Goal: Task Accomplishment & Management: Manage account settings

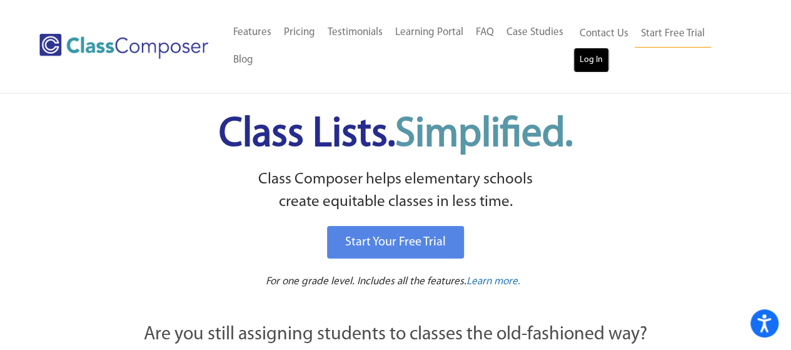
click at [589, 54] on link "Log In" at bounding box center [592, 60] width 36 height 25
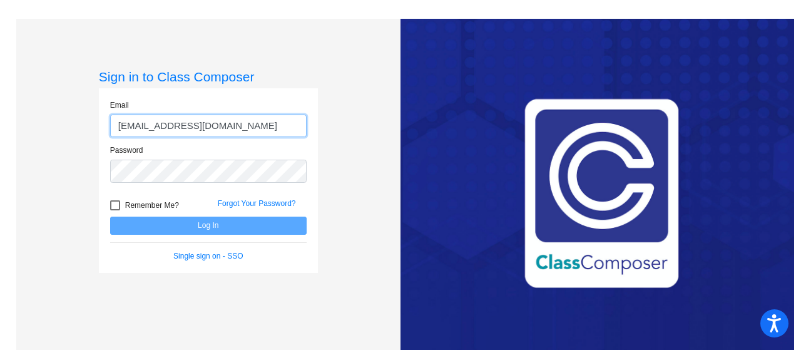
type input "maederm@mdusd.org"
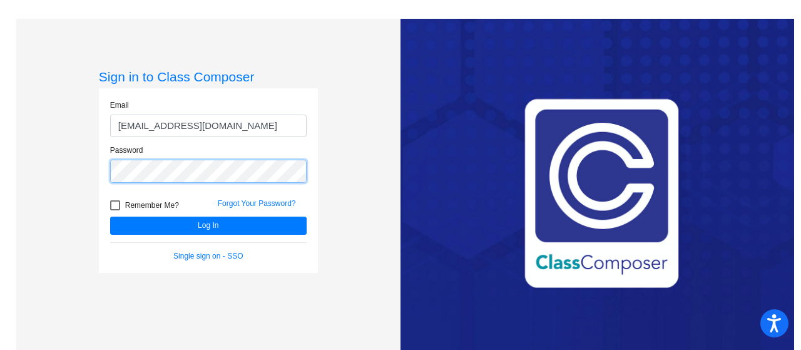
click at [110, 216] on button "Log In" at bounding box center [208, 225] width 196 height 18
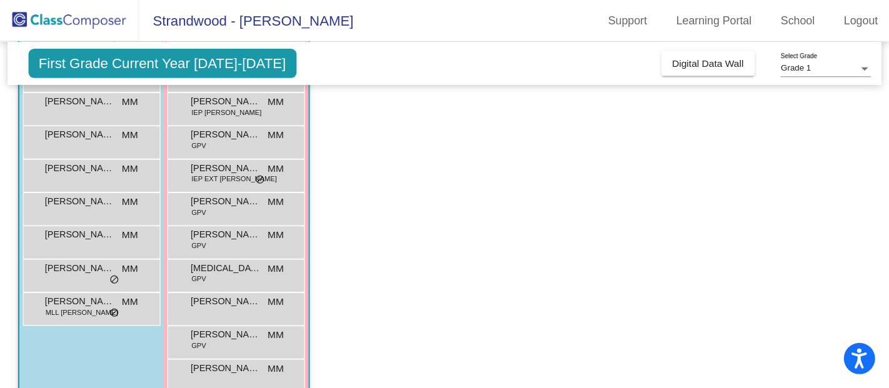
scroll to position [339, 0]
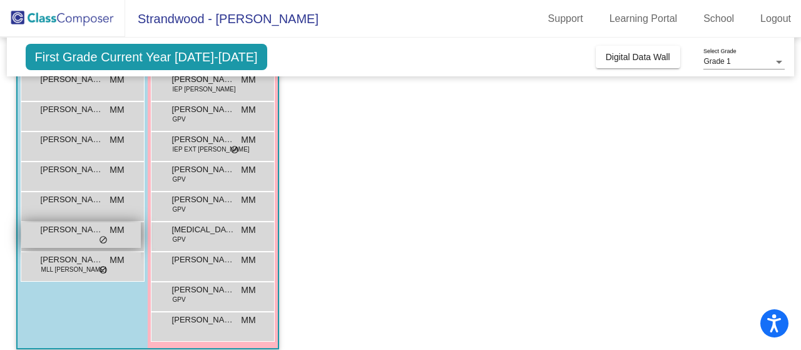
click at [74, 233] on span "Wesley Louchis" at bounding box center [72, 229] width 63 height 13
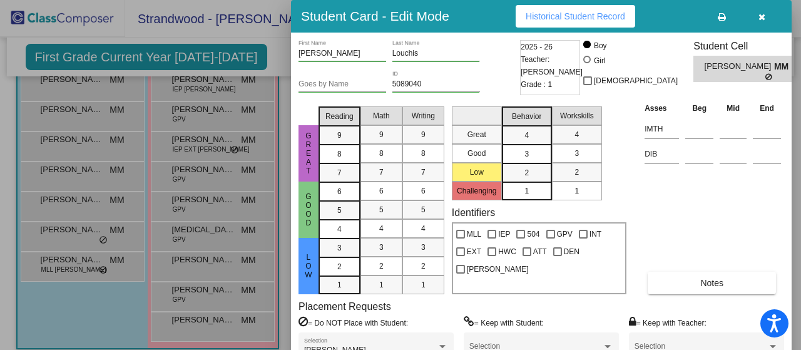
drag, startPoint x: 796, startPoint y: 23, endPoint x: 800, endPoint y: 81, distance: 58.3
click at [800, 81] on div at bounding box center [400, 175] width 801 height 350
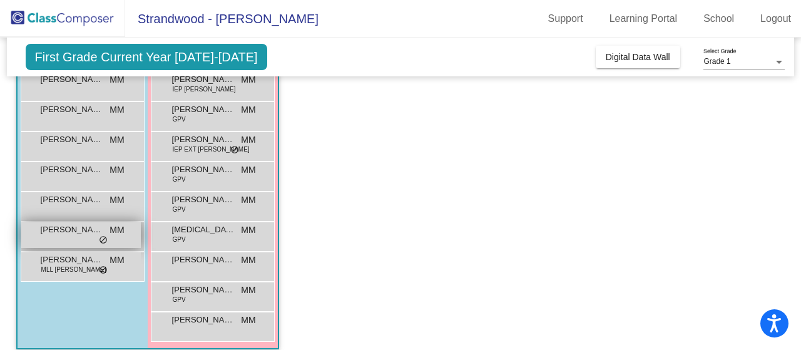
click at [74, 236] on div "Wesley Louchis MM lock do_not_disturb_alt" at bounding box center [80, 235] width 119 height 26
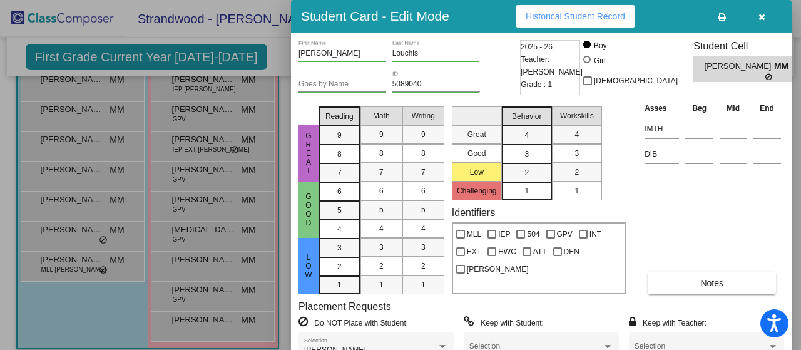
click at [435, 307] on div "Placement Requests = Do NOT Place with Student: Carter Pollard Selection = Keep…" at bounding box center [540, 335] width 485 height 70
click at [741, 217] on div "Asses Beg Mid End IMTH DIB Notes" at bounding box center [712, 197] width 143 height 193
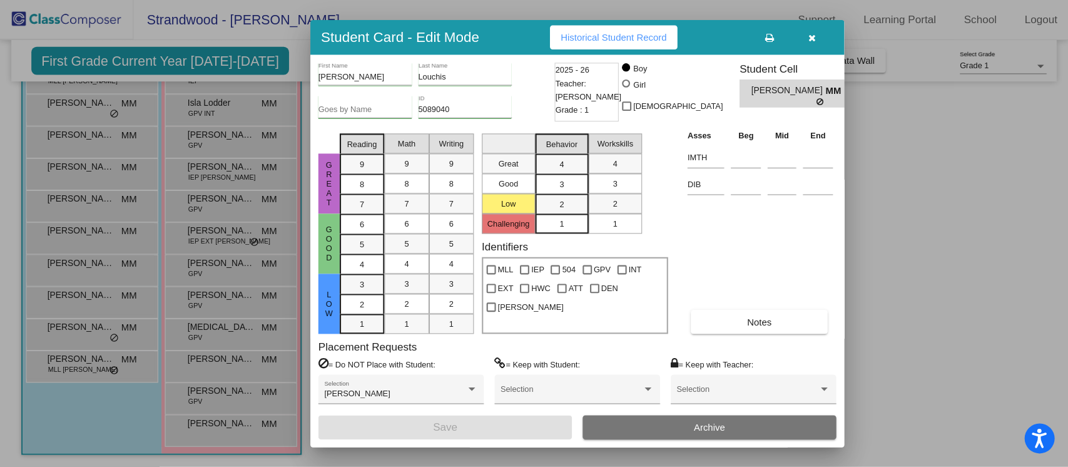
scroll to position [233, 0]
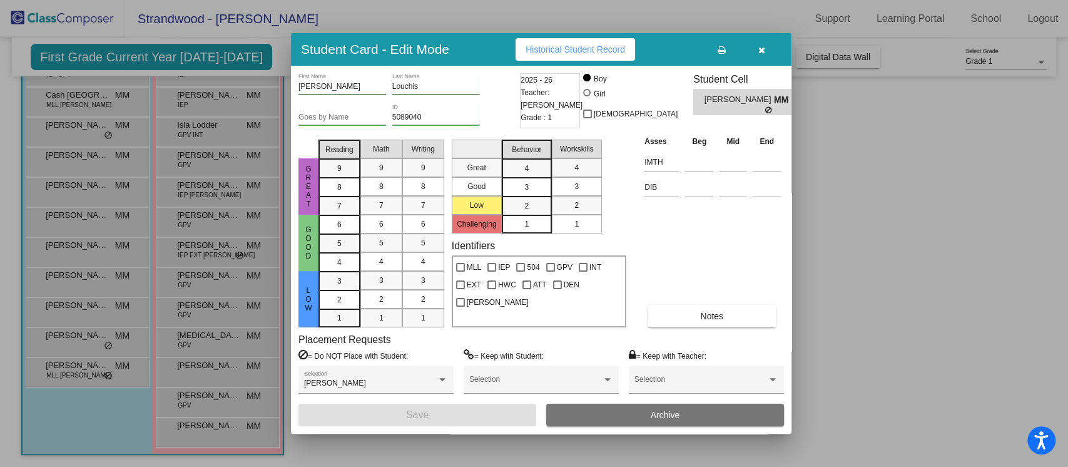
drag, startPoint x: 694, startPoint y: 5, endPoint x: 553, endPoint y: 51, distance: 148.5
click at [553, 51] on span "Historical Student Record" at bounding box center [574, 49] width 99 height 10
click at [762, 48] on icon "button" at bounding box center [761, 50] width 7 height 9
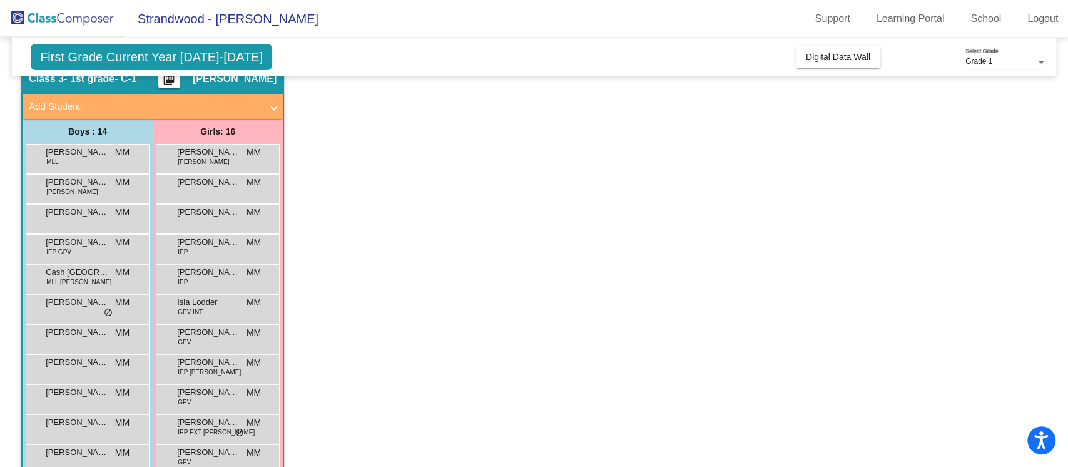
scroll to position [0, 0]
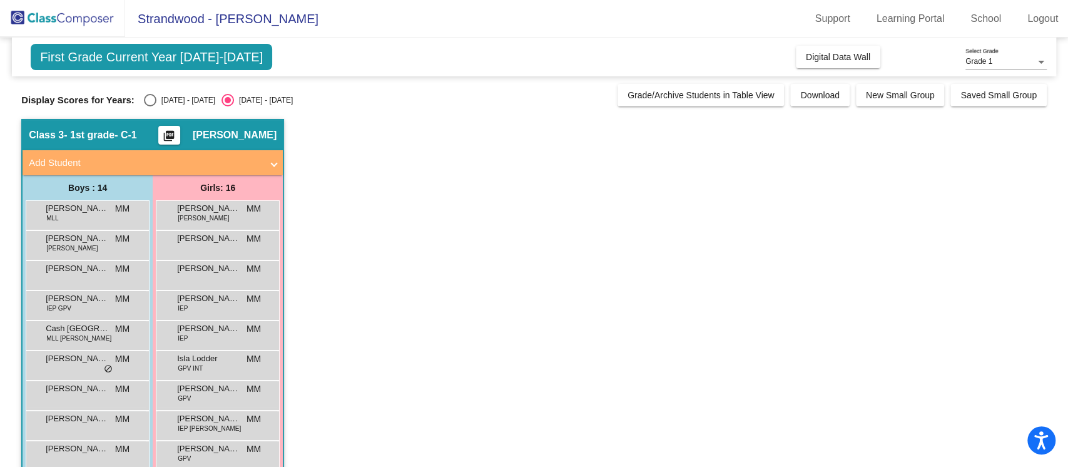
click at [150, 94] on div "Select an option" at bounding box center [150, 100] width 13 height 13
click at [150, 106] on input "2024 - 2025" at bounding box center [149, 106] width 1 height 1
radio input "true"
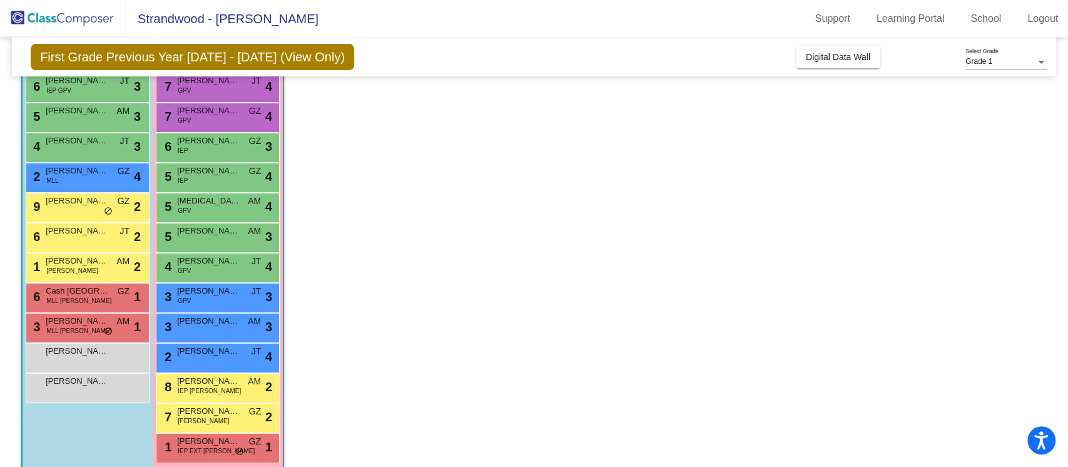
scroll to position [221, 0]
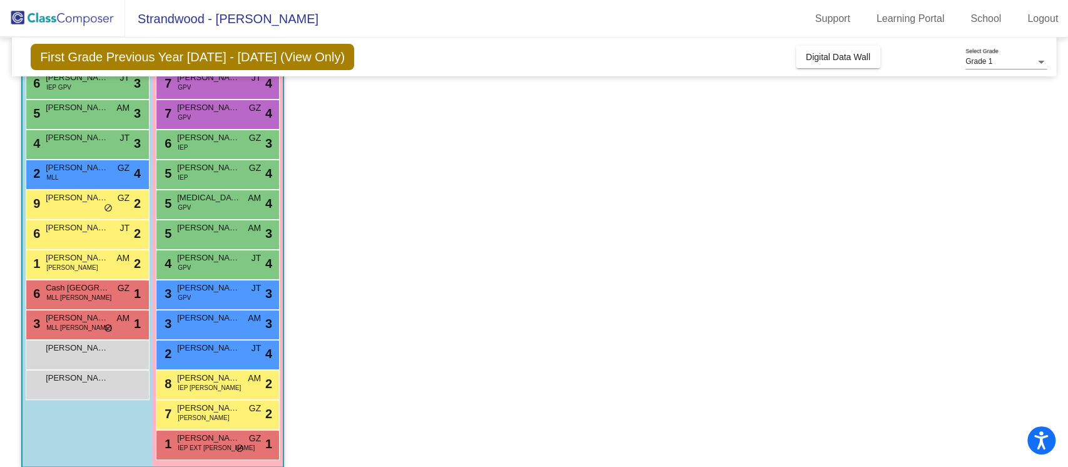
click at [800, 349] on app-classroom "Class 3 - 1st grade- C-1 picture_as_pdf Michelle Maeder Add Student First Name …" at bounding box center [533, 189] width 1025 height 582
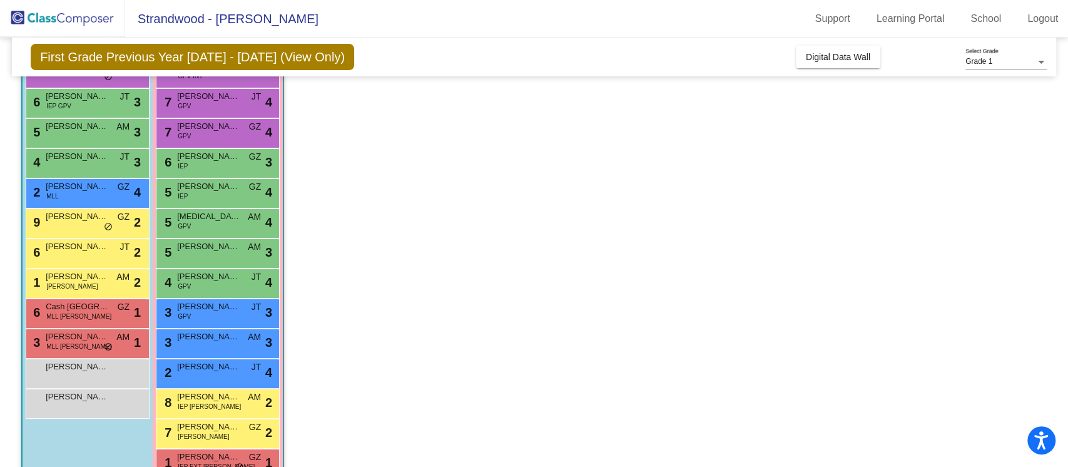
scroll to position [200, 0]
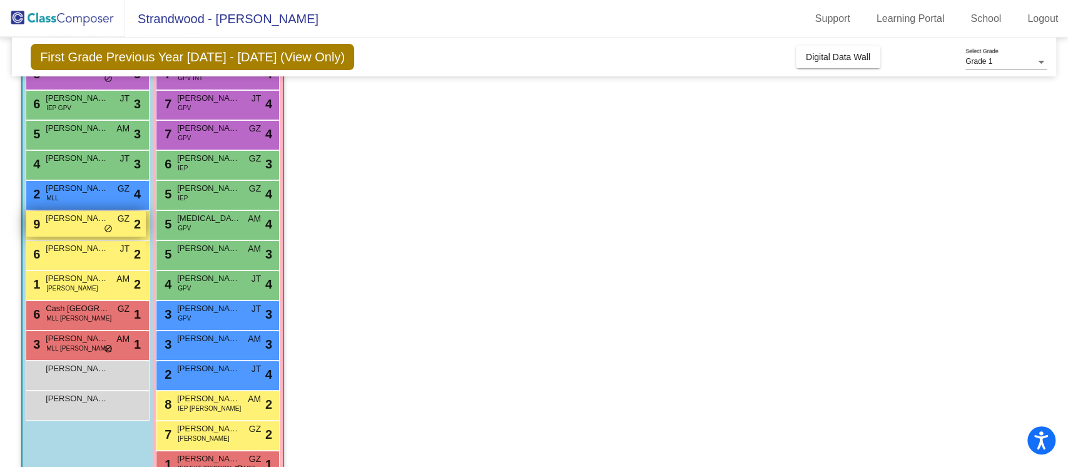
click at [98, 223] on span "Dylan Tran" at bounding box center [77, 218] width 63 height 13
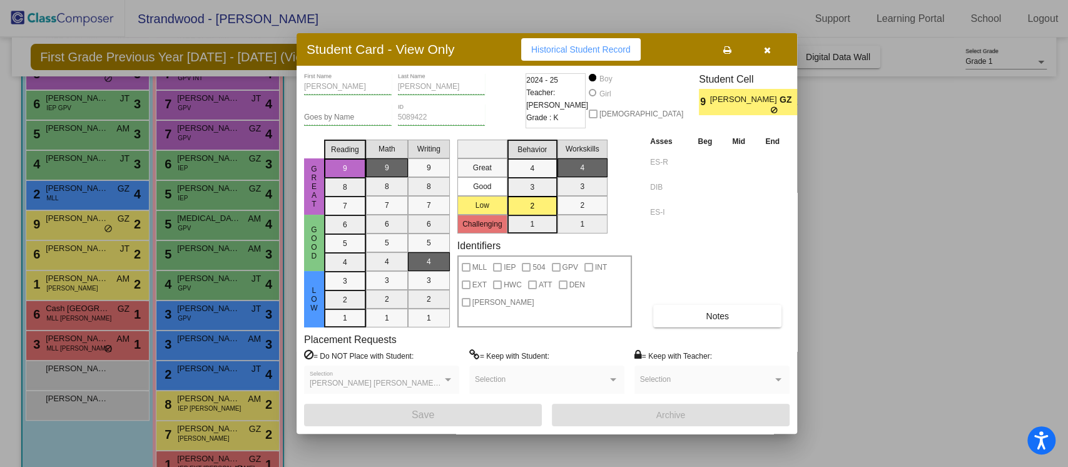
click at [702, 246] on div "Asses Beg Mid End ES-R DIB ES-I Notes" at bounding box center [718, 230] width 143 height 193
click at [769, 52] on icon "button" at bounding box center [767, 50] width 7 height 9
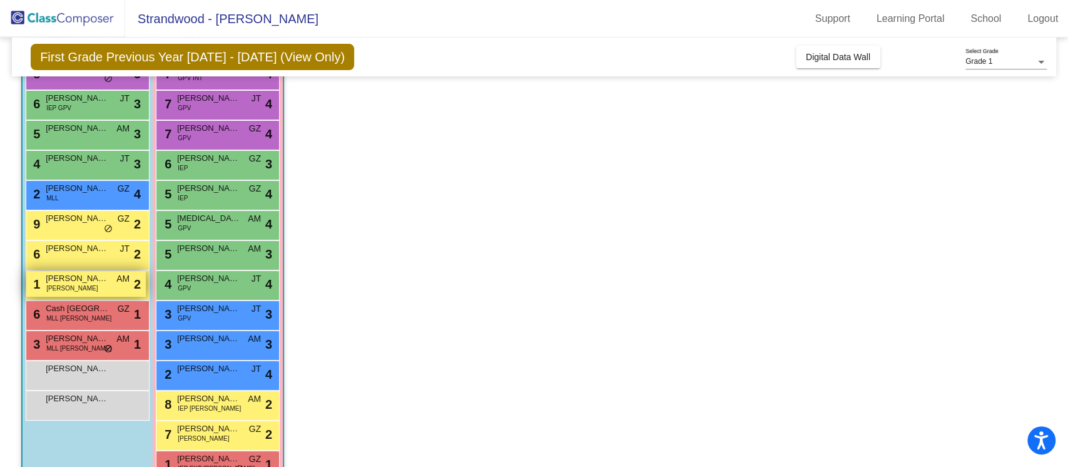
click at [97, 289] on div "1 Alexander Parasidis TIM AM lock do_not_disturb_alt 2" at bounding box center [85, 284] width 119 height 26
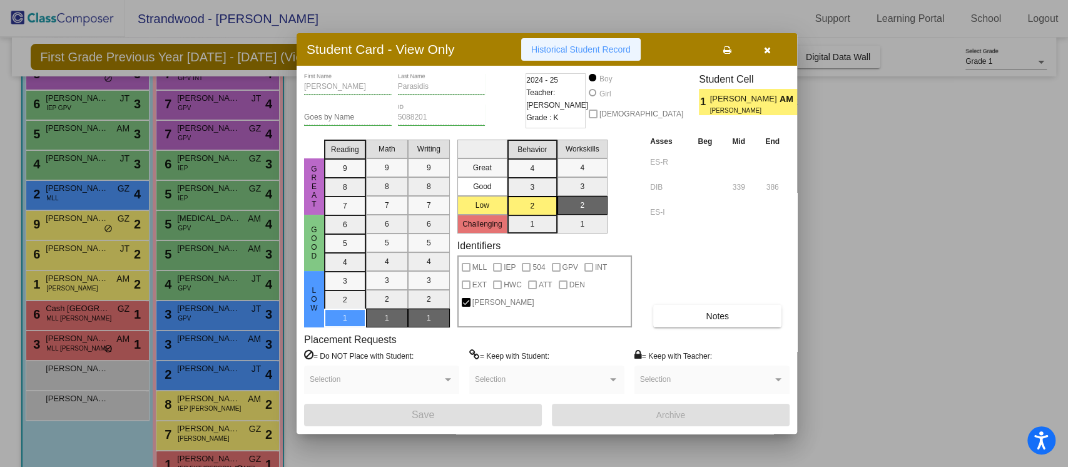
click at [594, 46] on span "Historical Student Record" at bounding box center [580, 49] width 99 height 10
click at [766, 46] on icon "button" at bounding box center [767, 50] width 7 height 9
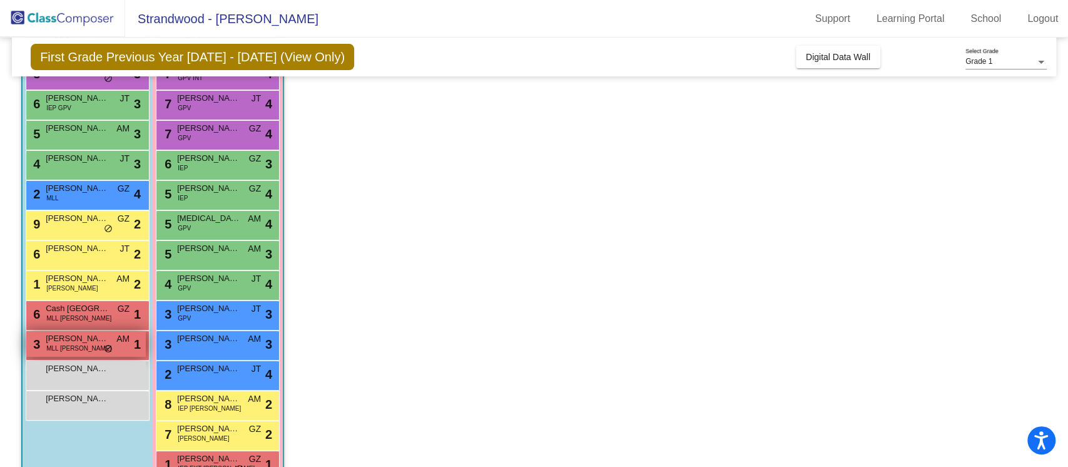
click at [74, 342] on span "Zeeshan Olomi" at bounding box center [77, 338] width 63 height 13
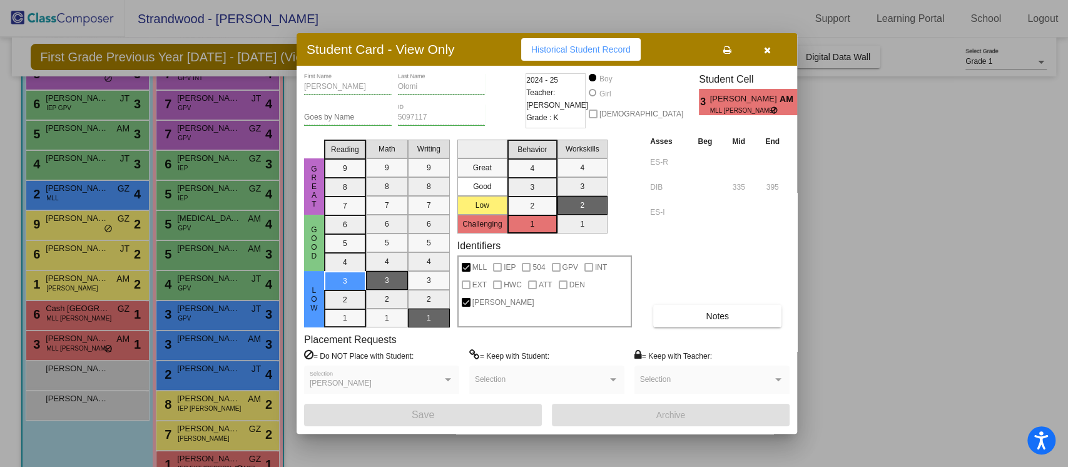
click at [572, 43] on button "Historical Student Record" at bounding box center [580, 49] width 119 height 23
click at [103, 287] on div at bounding box center [534, 233] width 1068 height 467
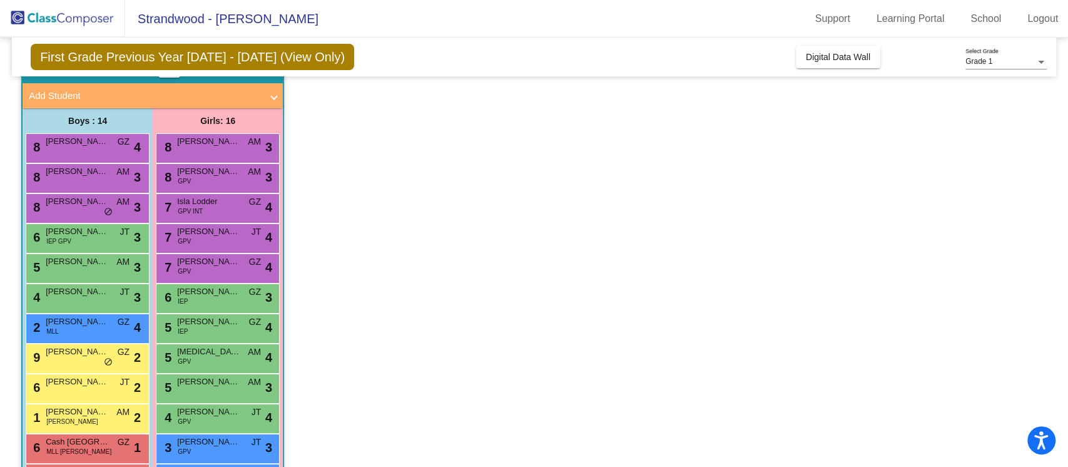
scroll to position [70, 0]
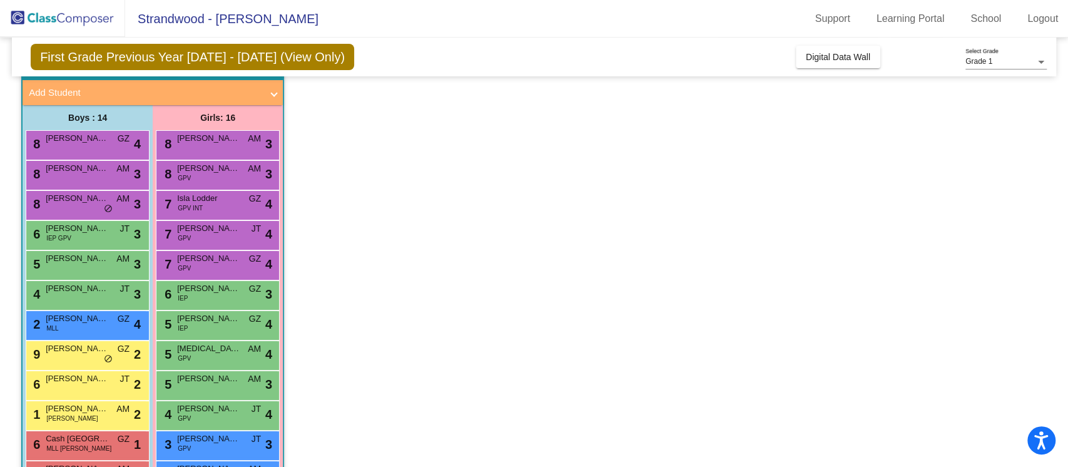
click at [289, 264] on app-classroom "Class 3 - 1st grade- C-1 picture_as_pdf Michelle Maeder Add Student First Name …" at bounding box center [533, 340] width 1025 height 582
click at [443, 323] on app-classroom "Class 3 - 1st grade- C-1 picture_as_pdf Michelle Maeder Add Student First Name …" at bounding box center [533, 340] width 1025 height 582
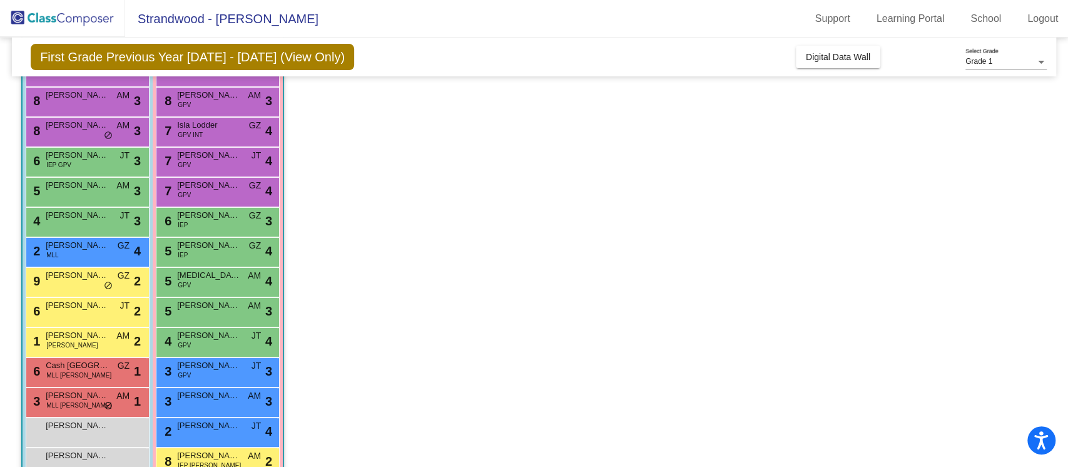
scroll to position [0, 0]
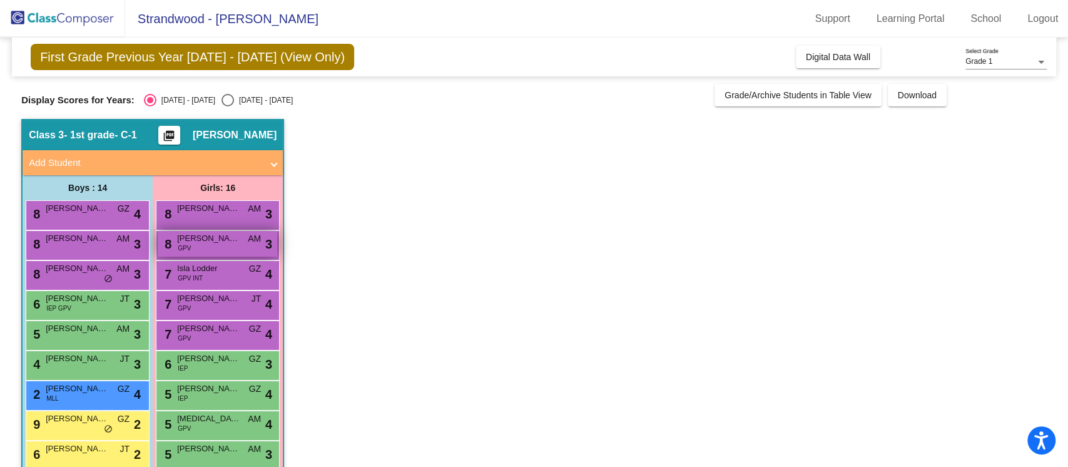
click at [216, 244] on div "8 Presley Ritola GPV AM lock do_not_disturb_alt 3" at bounding box center [217, 244] width 119 height 26
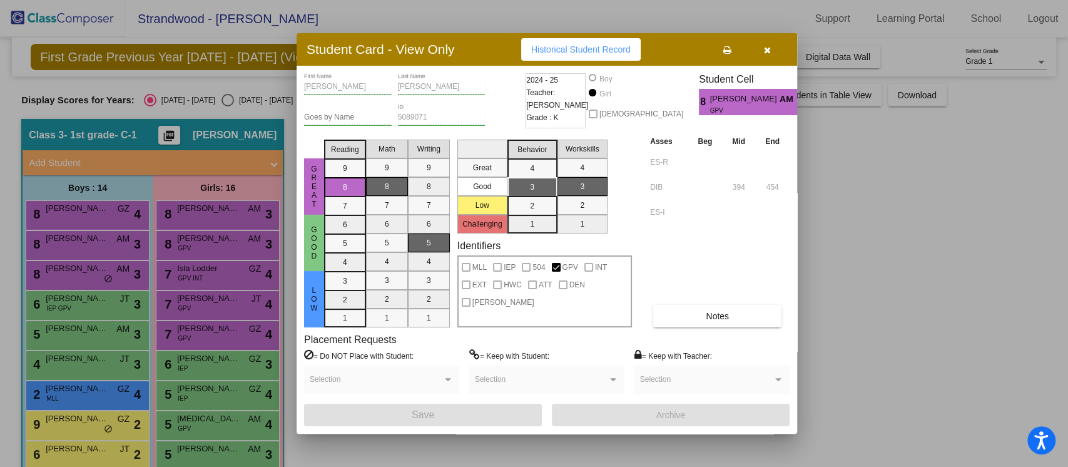
click at [764, 48] on icon "button" at bounding box center [767, 50] width 7 height 9
